Goal: Book appointment/travel/reservation

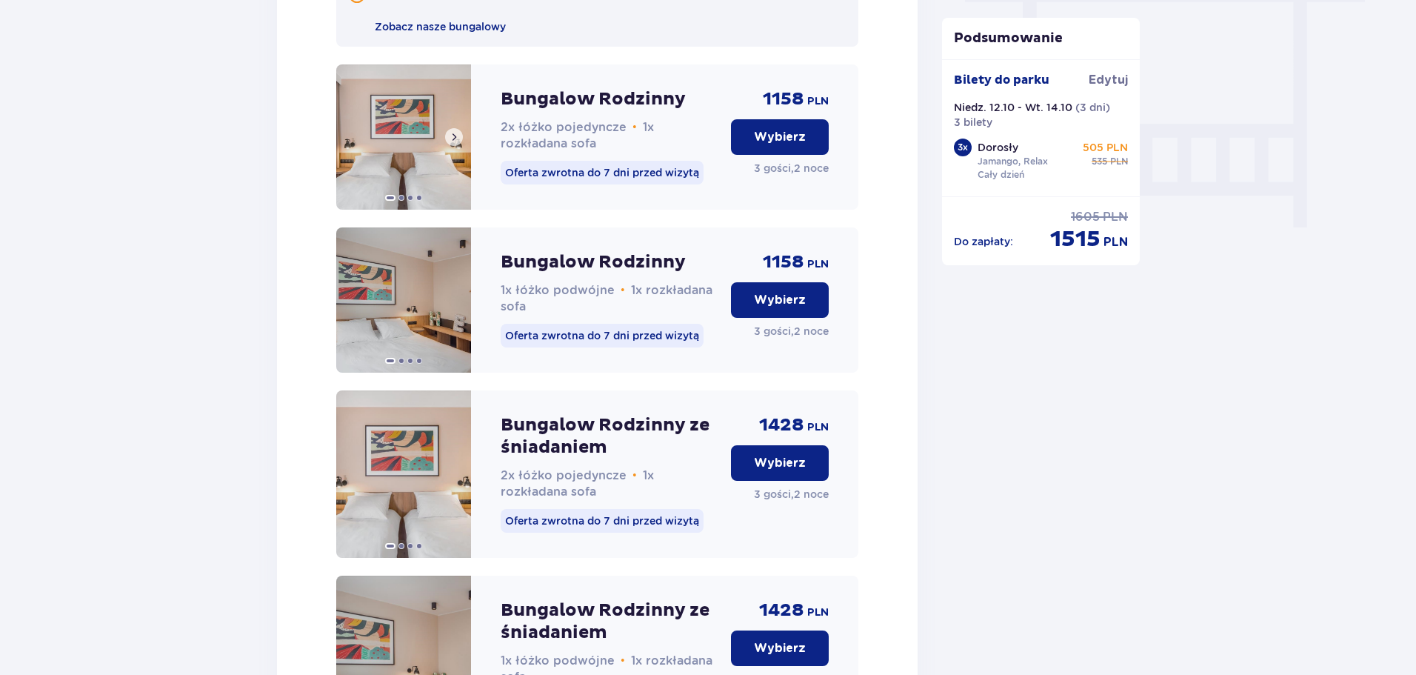
click at [456, 143] on span at bounding box center [454, 137] width 12 height 12
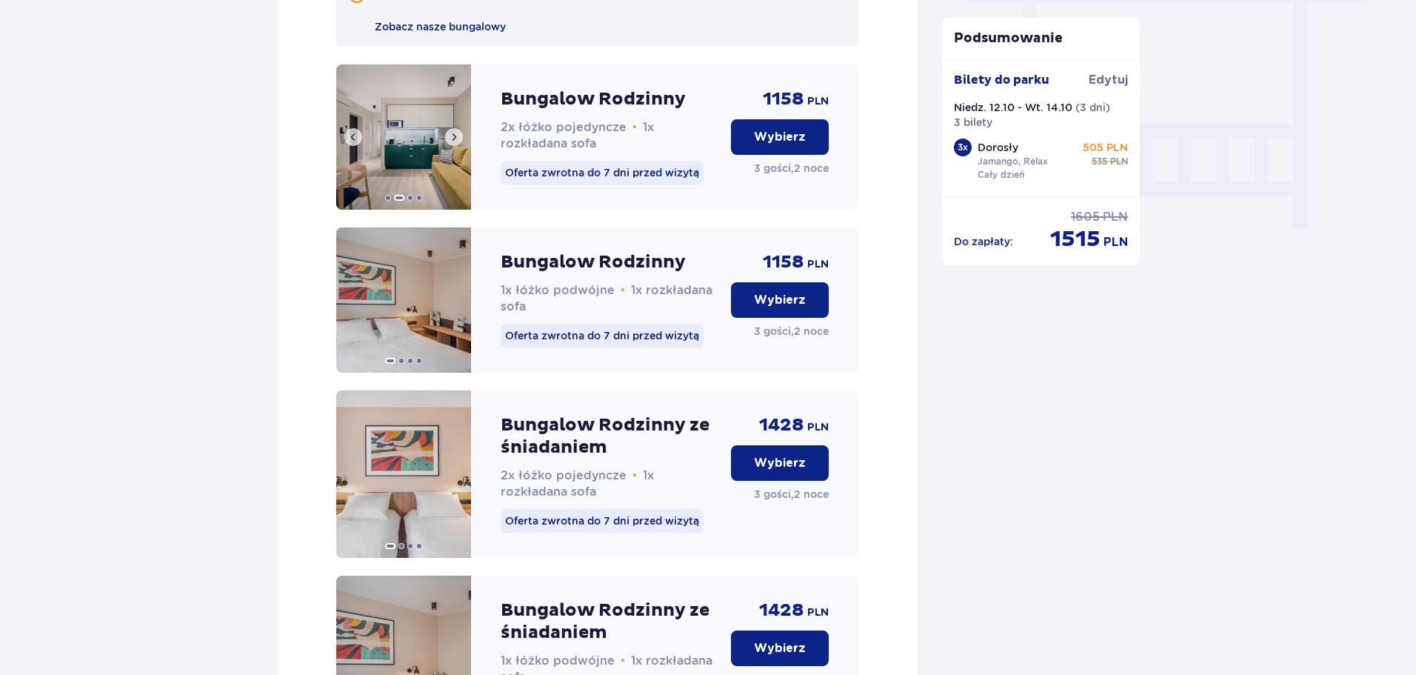
click at [454, 143] on span at bounding box center [454, 137] width 12 height 12
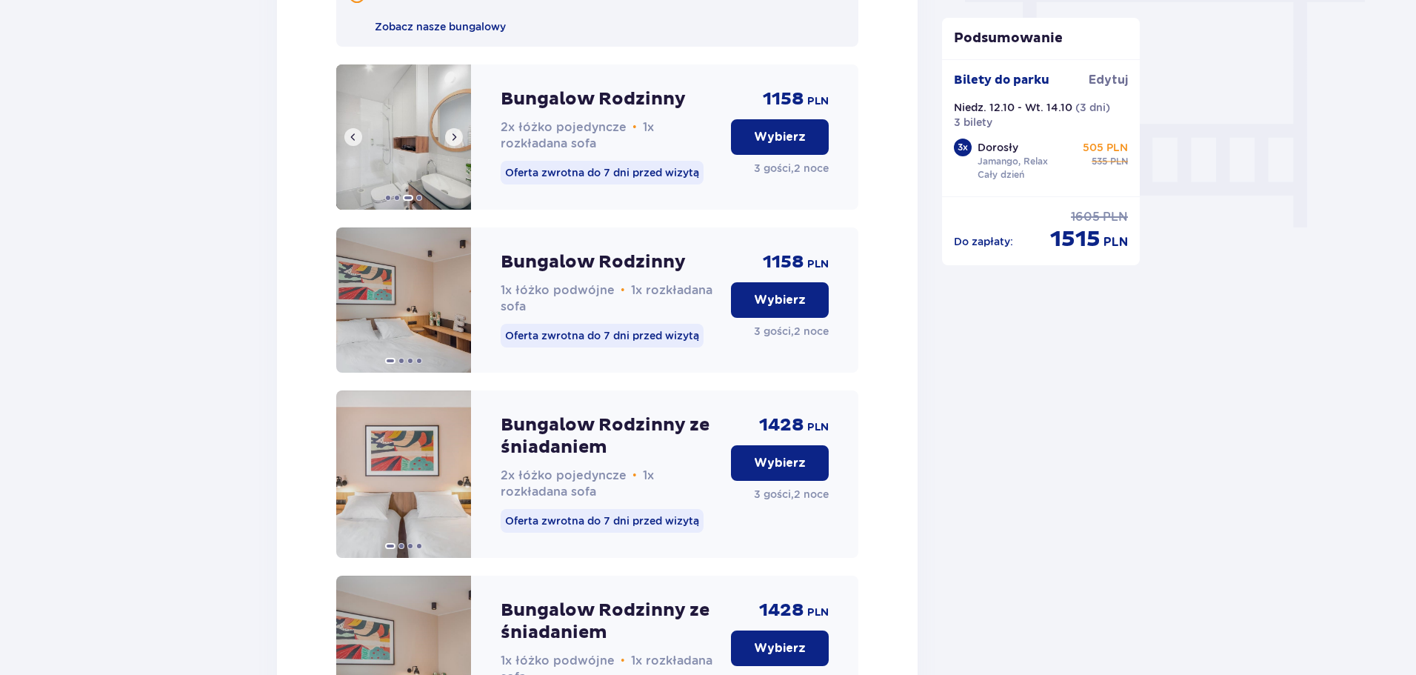
click at [454, 143] on span at bounding box center [454, 137] width 12 height 12
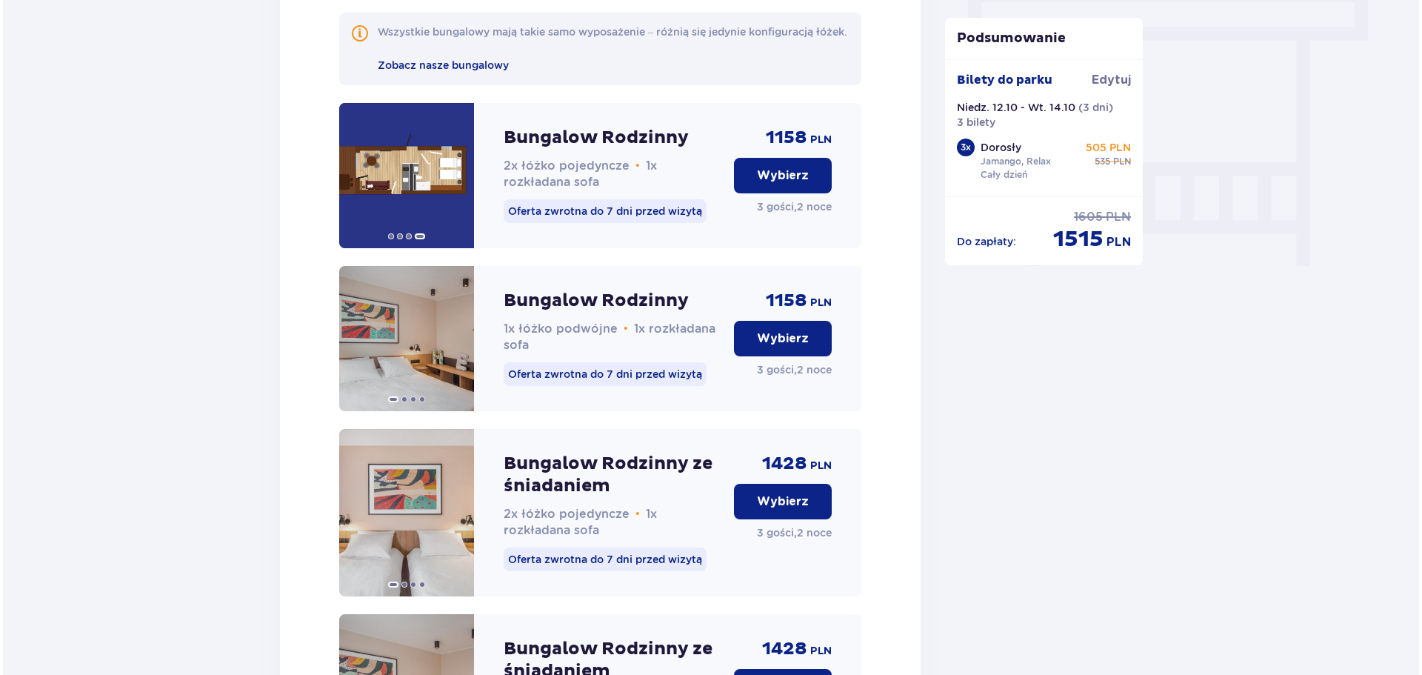
scroll to position [1296, 0]
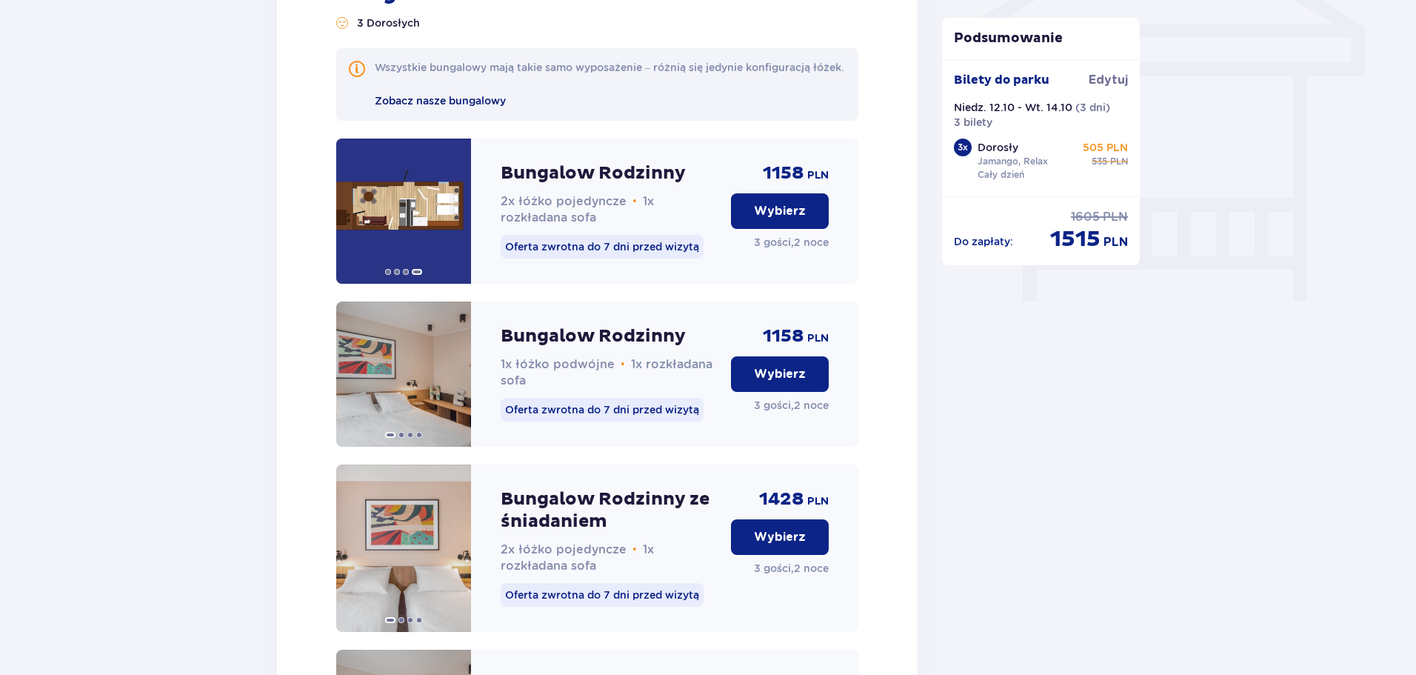
click at [473, 107] on span "Zobacz nasze bungalowy" at bounding box center [440, 101] width 131 height 12
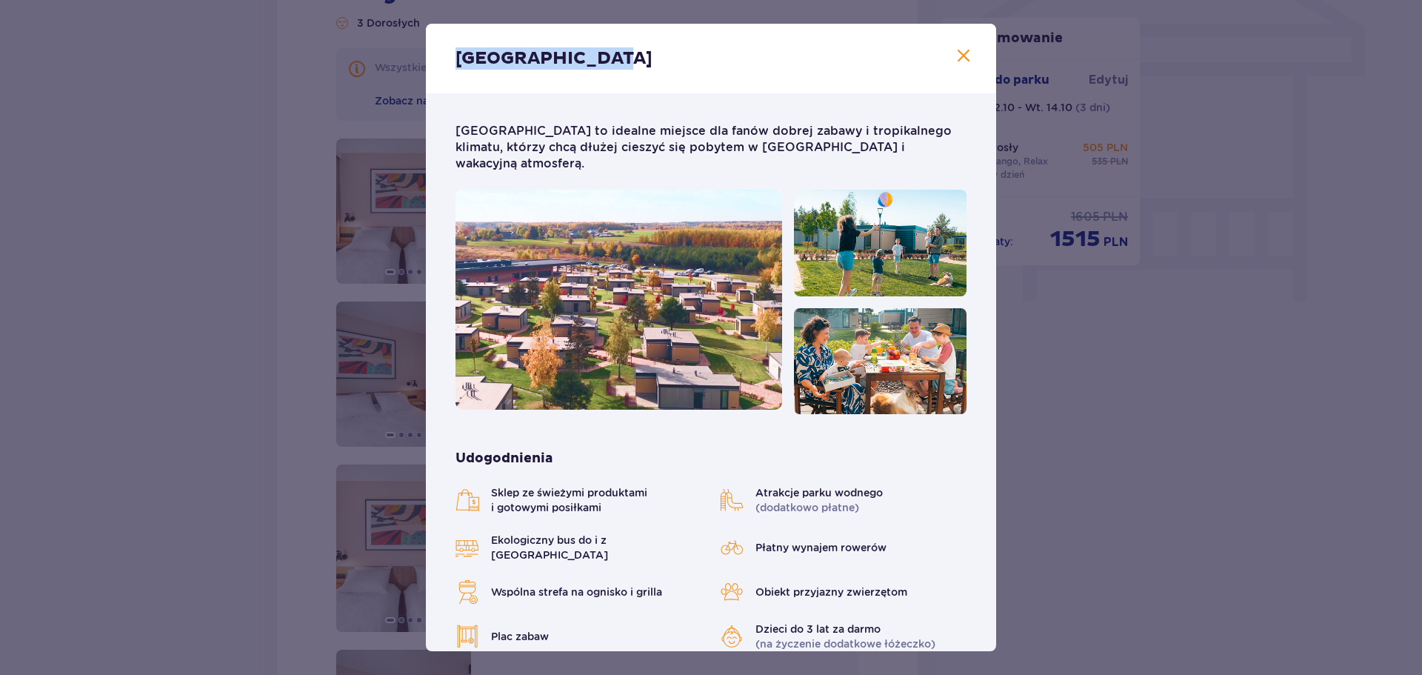
drag, startPoint x: 456, startPoint y: 59, endPoint x: 607, endPoint y: 57, distance: 150.4
click at [607, 57] on div "[GEOGRAPHIC_DATA]" at bounding box center [711, 59] width 570 height 70
copy p "[GEOGRAPHIC_DATA]"
click at [955, 57] on span "Zamknij" at bounding box center [964, 56] width 18 height 18
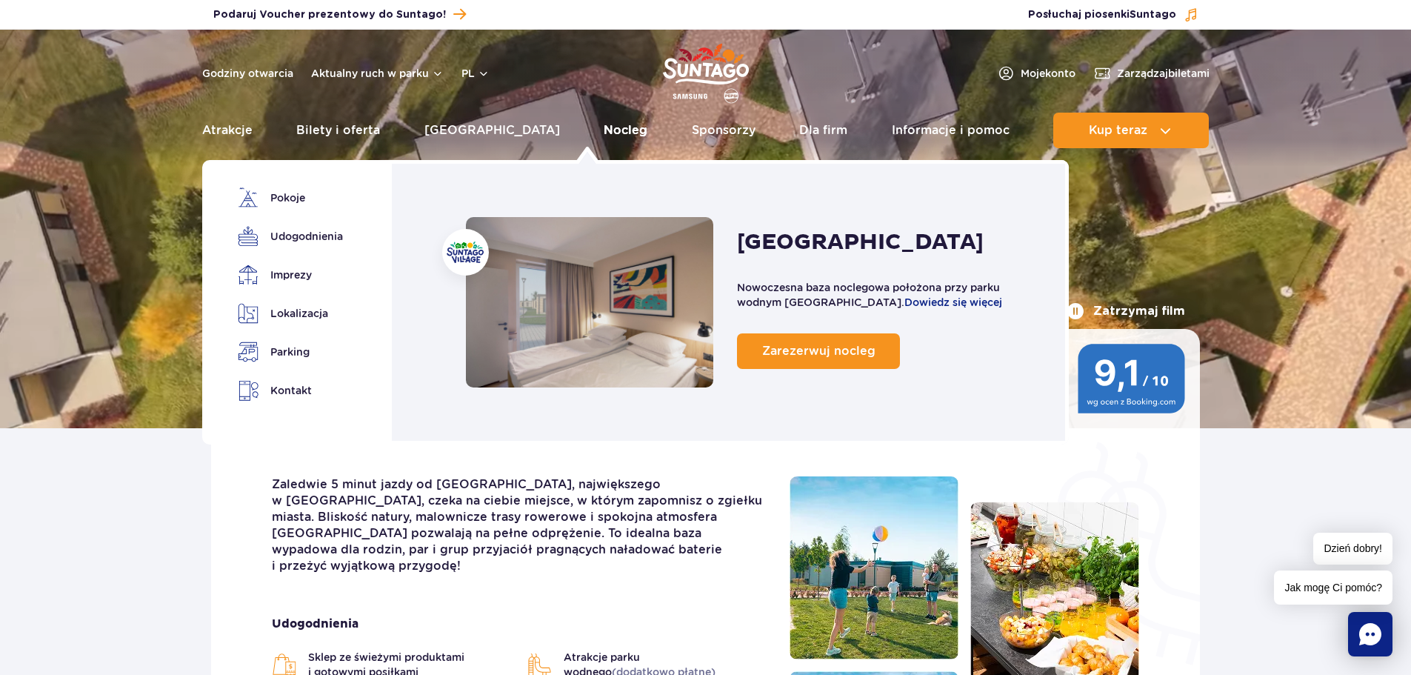
click at [604, 127] on link "Nocleg" at bounding box center [626, 131] width 44 height 36
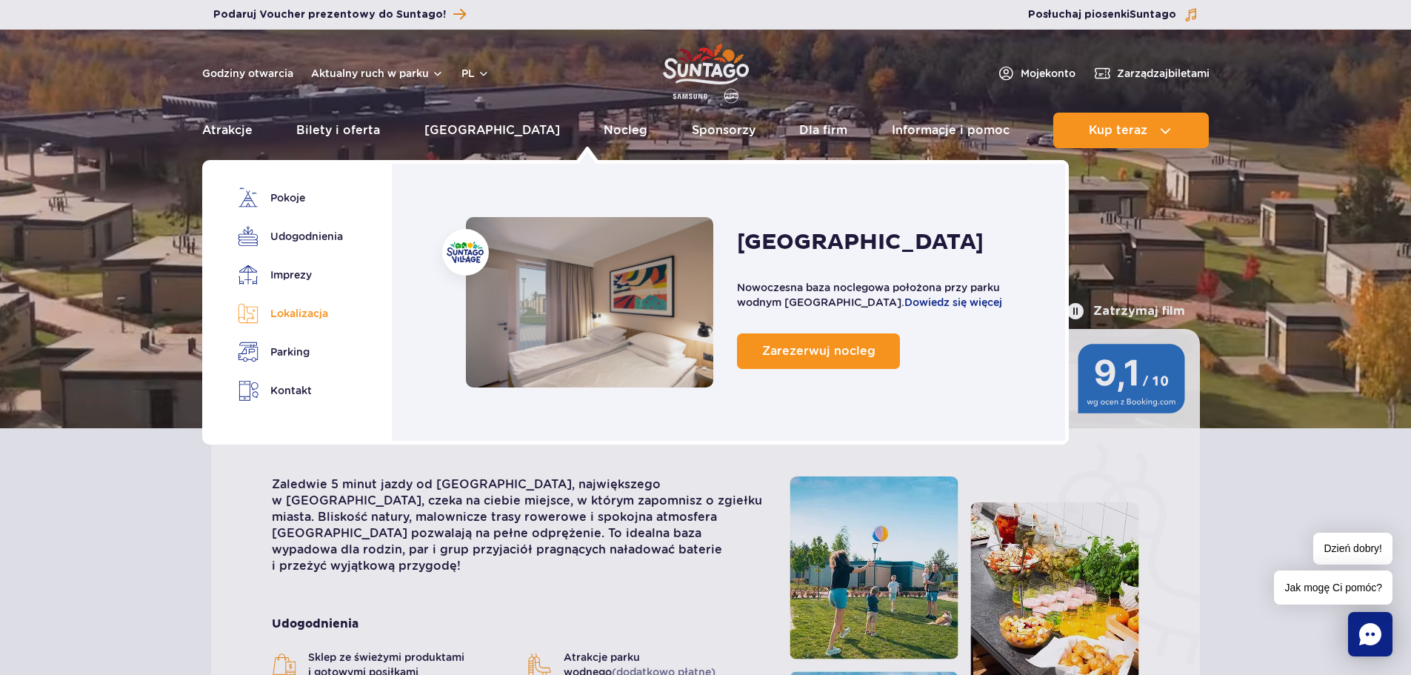
click at [306, 311] on link "Lokalizacja" at bounding box center [288, 313] width 100 height 21
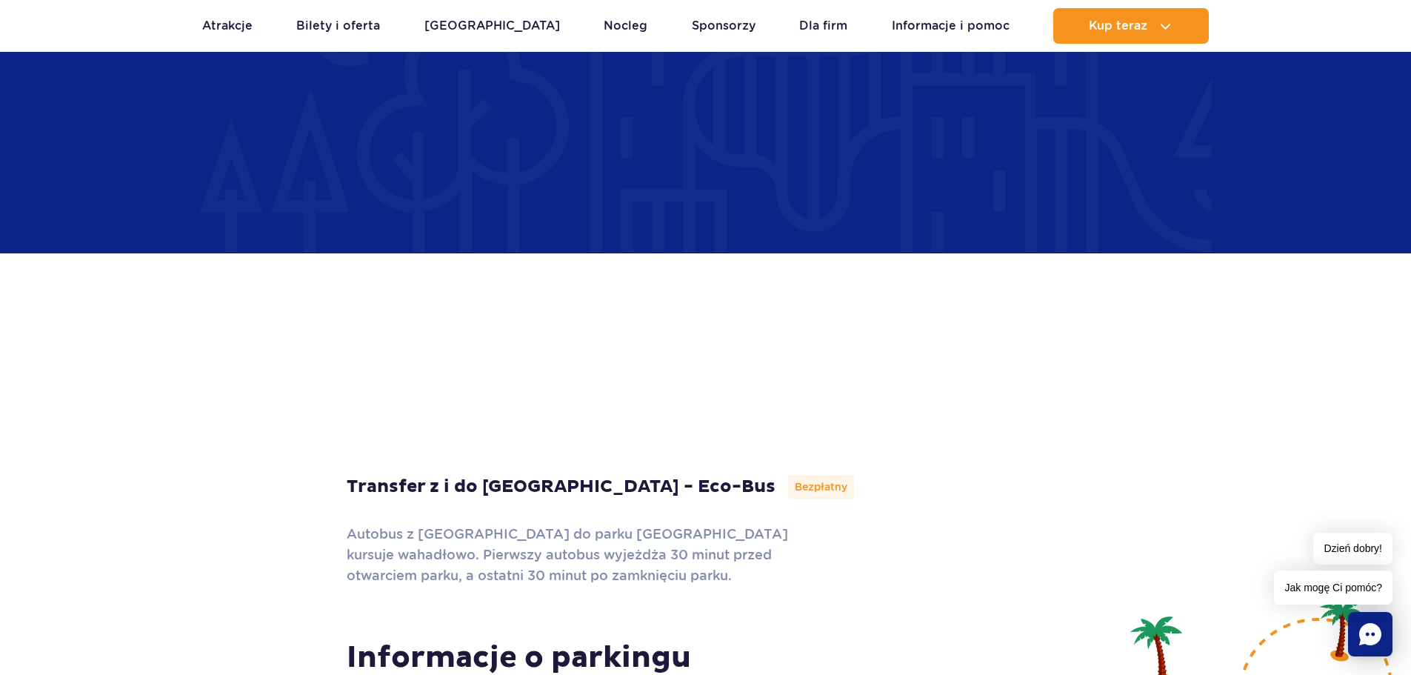
scroll to position [4228, 0]
